Goal: Task Accomplishment & Management: Use online tool/utility

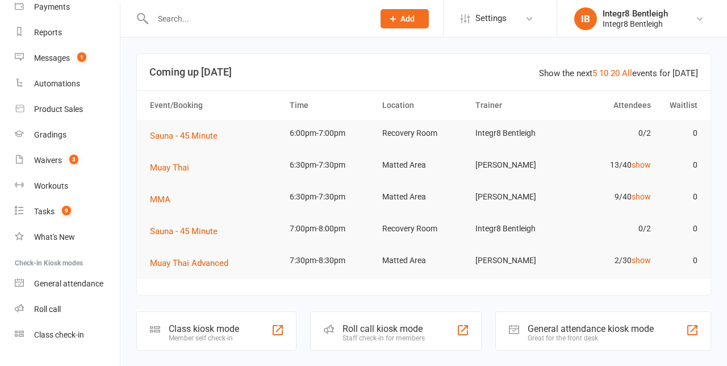
scroll to position [154, 0]
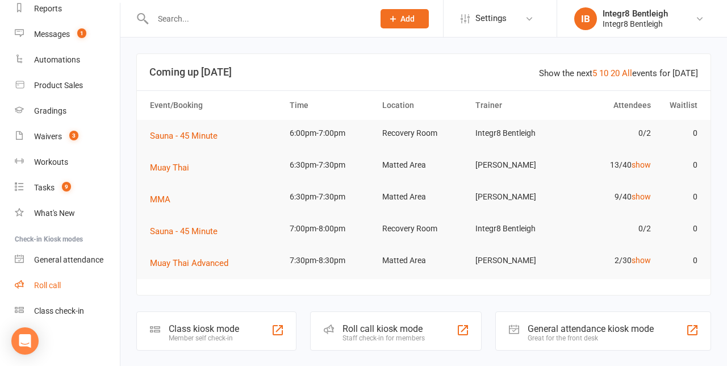
click at [49, 283] on div "Roll call" at bounding box center [47, 285] width 27 height 9
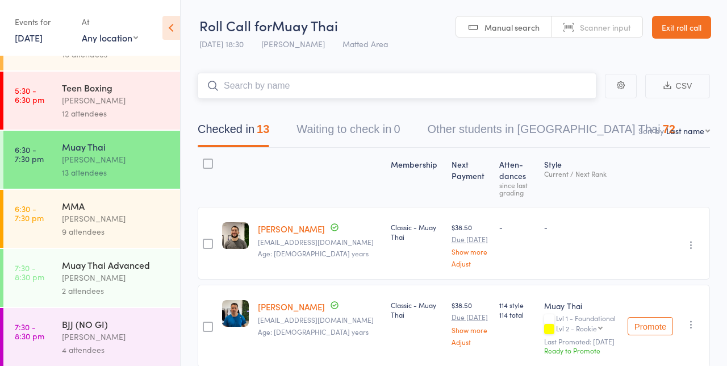
scroll to position [103, 0]
click at [106, 221] on div "[PERSON_NAME]" at bounding box center [116, 217] width 108 height 13
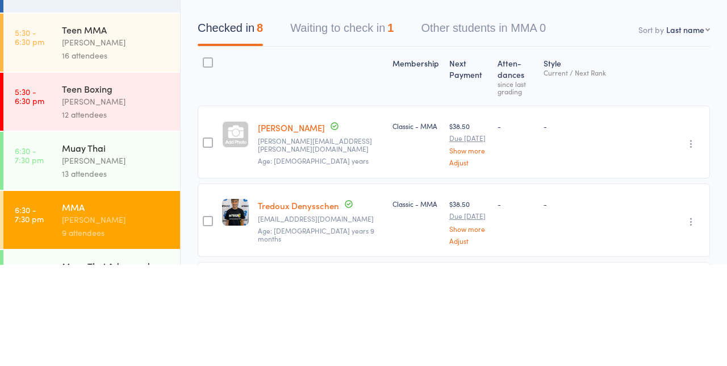
click at [362, 133] on button "Waiting to check in 1" at bounding box center [341, 132] width 103 height 30
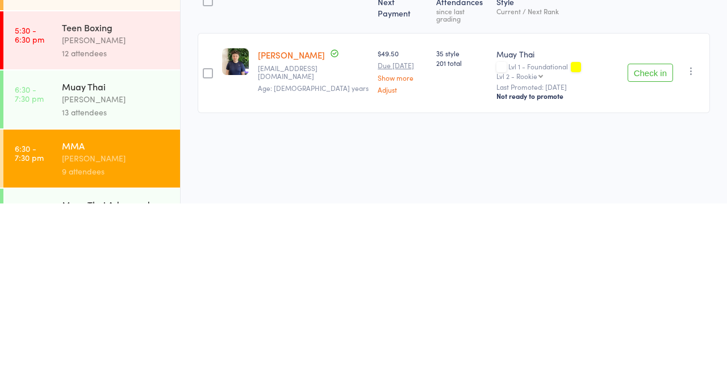
click at [693, 228] on icon "button" at bounding box center [690, 233] width 11 height 11
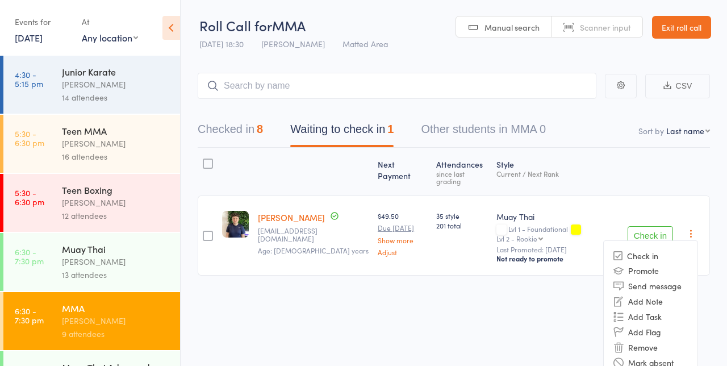
click at [655, 340] on li "Remove" at bounding box center [651, 347] width 94 height 15
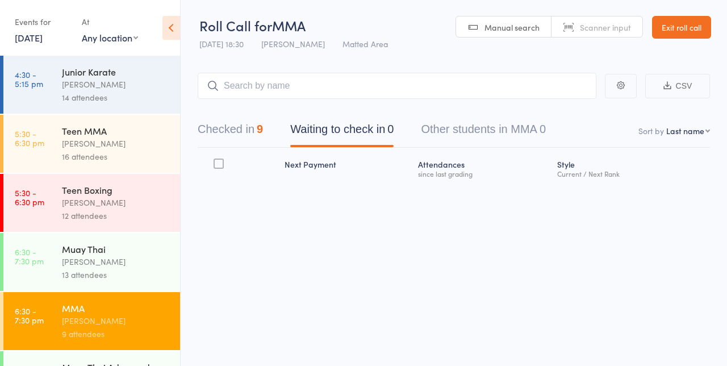
click at [233, 131] on button "Checked in 9" at bounding box center [230, 132] width 65 height 30
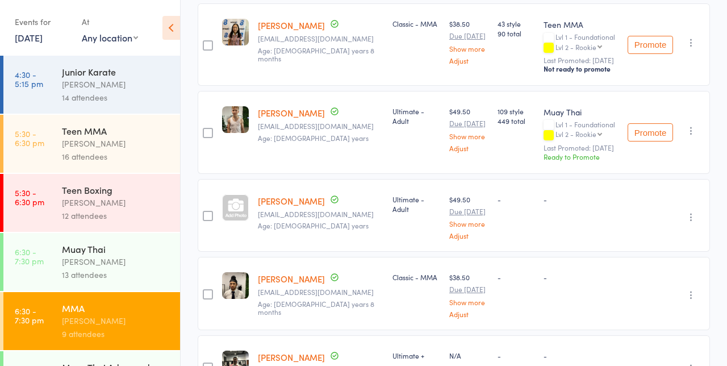
scroll to position [444, 0]
click at [694, 125] on icon "button" at bounding box center [690, 130] width 11 height 11
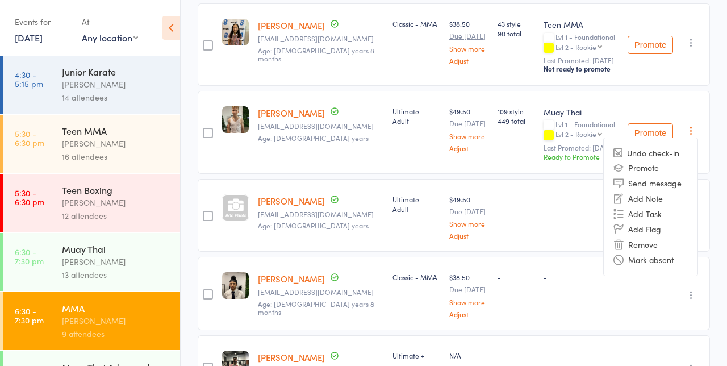
click at [543, 304] on div "-" at bounding box center [581, 293] width 84 height 73
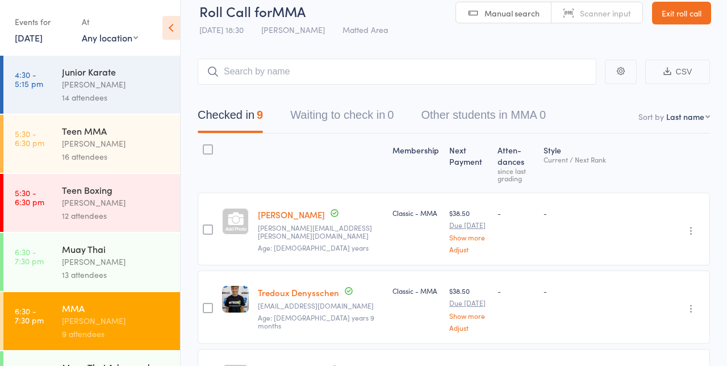
scroll to position [0, 0]
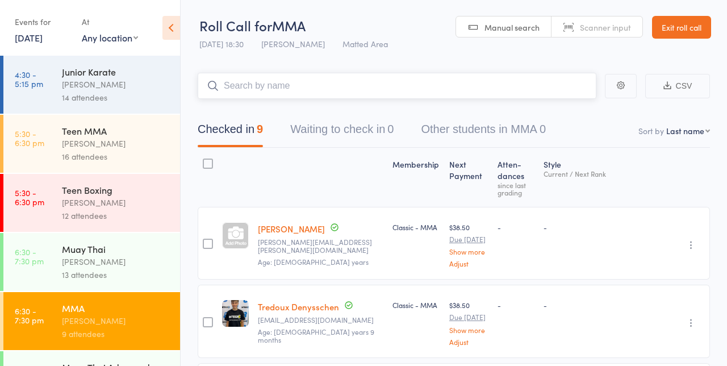
click at [337, 87] on input "search" at bounding box center [397, 86] width 399 height 26
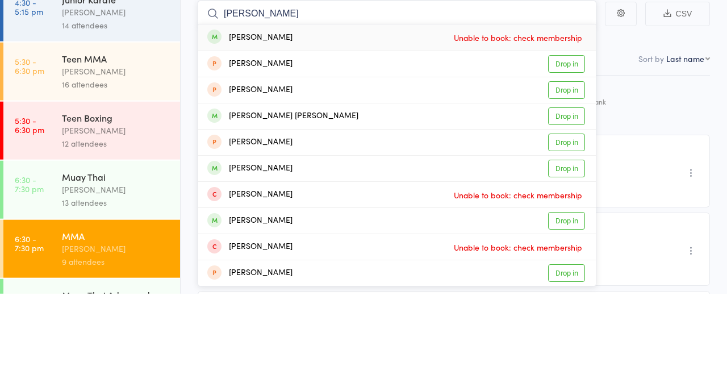
type input "Joseph anderson"
click at [571, 242] on link "Drop in" at bounding box center [566, 241] width 37 height 18
